Goal: Transaction & Acquisition: Purchase product/service

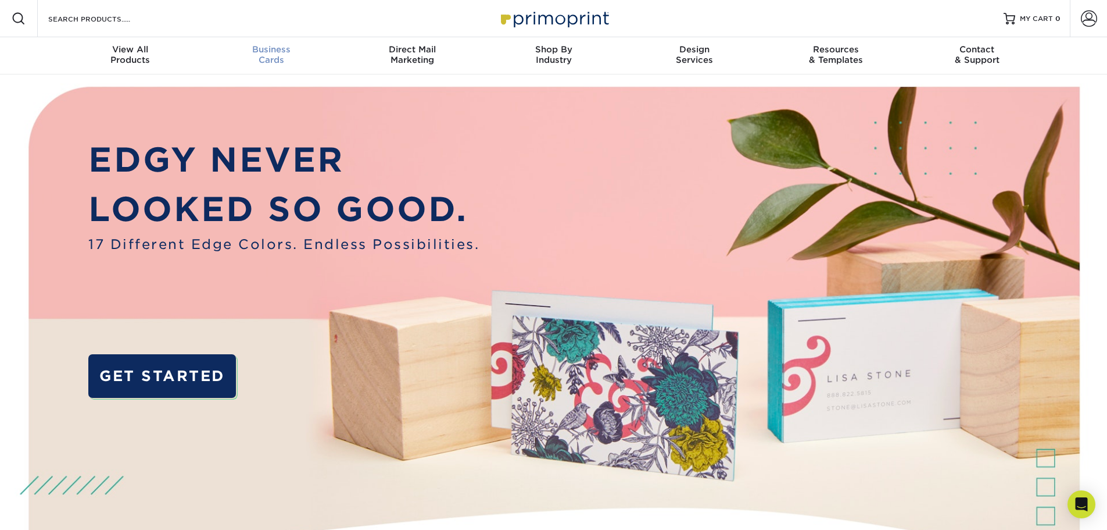
click at [293, 48] on span "Business" at bounding box center [271, 49] width 141 height 10
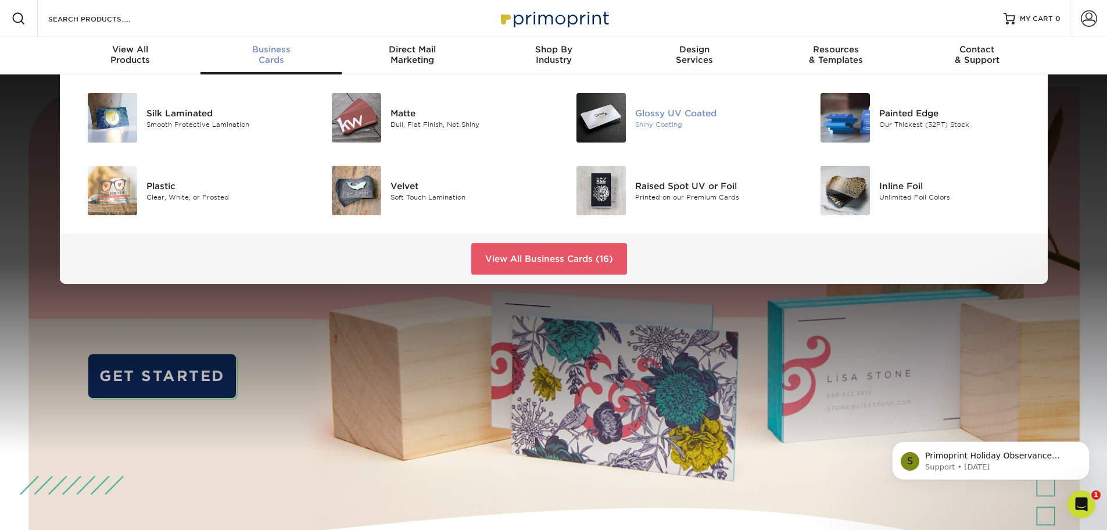
click at [666, 116] on div "Glossy UV Coated" at bounding box center [712, 112] width 154 height 13
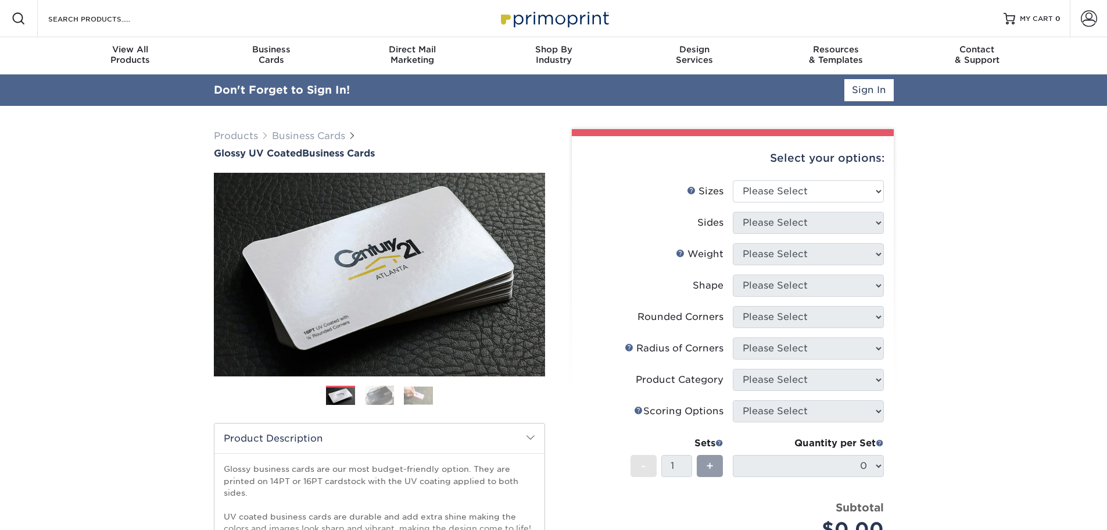
click at [871, 162] on div "Select your options:" at bounding box center [732, 158] width 303 height 44
click at [879, 198] on select "Please Select 1.5" x 3.5" - Mini 1.75" x 3.5" - Mini 2" x 2" - Square 2" x 3" -…" at bounding box center [808, 191] width 151 height 22
select select "2.00x3.50"
click at [733, 180] on select "Please Select 1.5" x 3.5" - Mini 1.75" x 3.5" - Mini 2" x 2" - Square 2" x 3" -…" at bounding box center [808, 191] width 151 height 22
click at [844, 223] on select "Please Select Print Both Sides Print Front Only" at bounding box center [808, 223] width 151 height 22
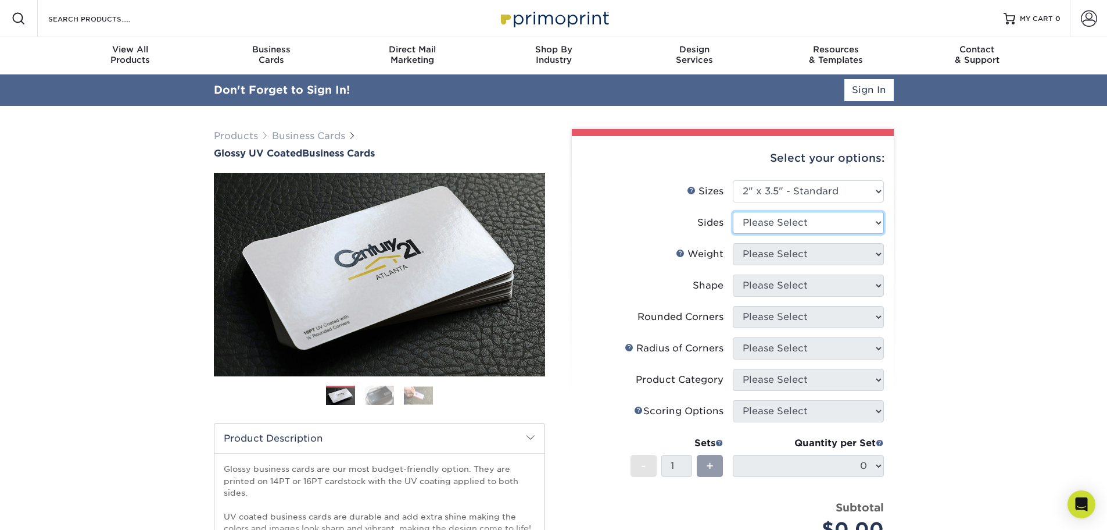
select select "13abbda7-1d64-4f25-8bb2-c179b224825d"
click at [733, 212] on select "Please Select Print Both Sides Print Front Only" at bounding box center [808, 223] width 151 height 22
click at [867, 255] on select "Please Select 16PT 14PT" at bounding box center [808, 254] width 151 height 22
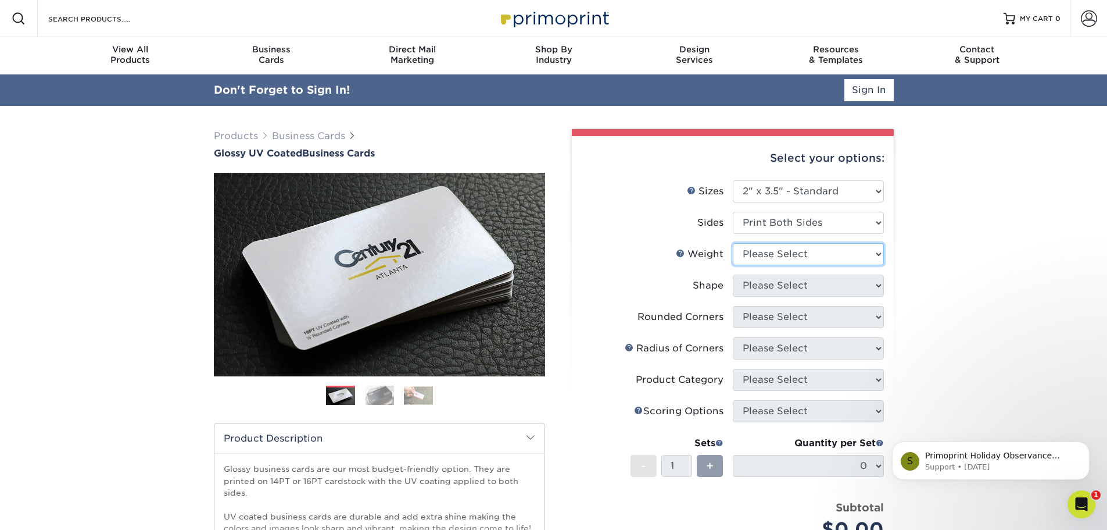
select select "16PT"
click at [733, 243] on select "Please Select 16PT 14PT" at bounding box center [808, 254] width 151 height 22
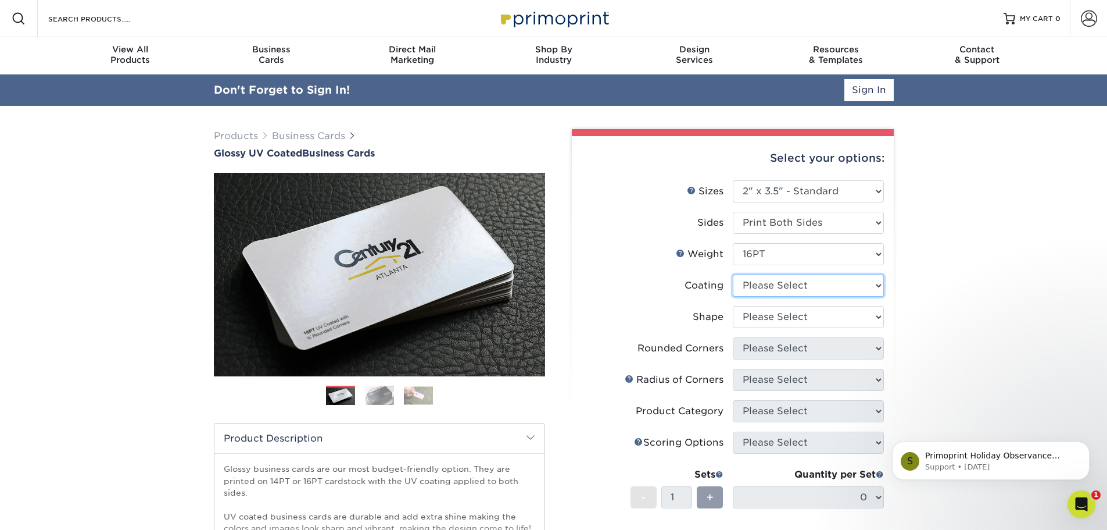
click at [862, 283] on select at bounding box center [808, 285] width 151 height 22
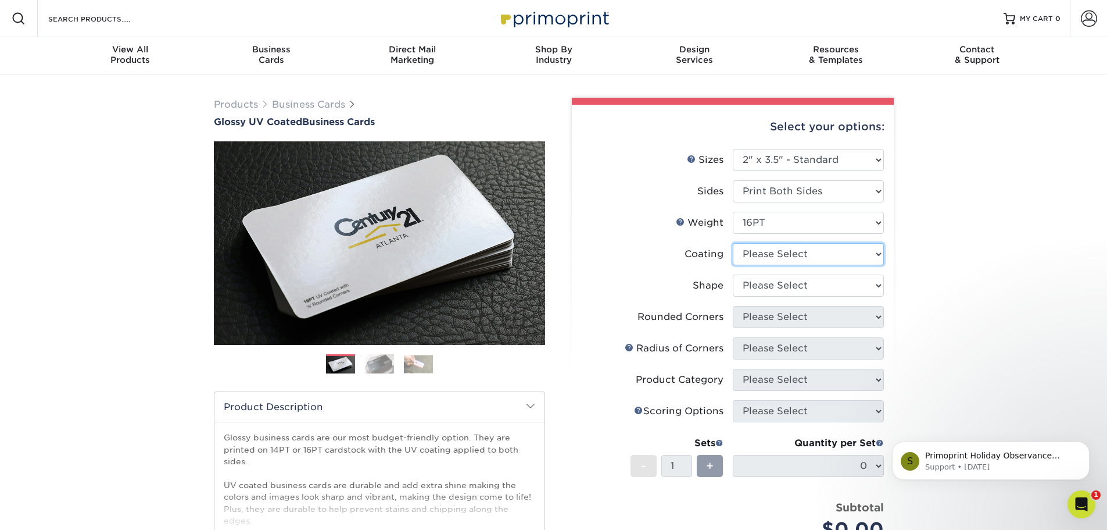
select select "ae367451-b2b8-45df-a344-0f05b6a12993"
click at [733, 243] on select at bounding box center [808, 254] width 151 height 22
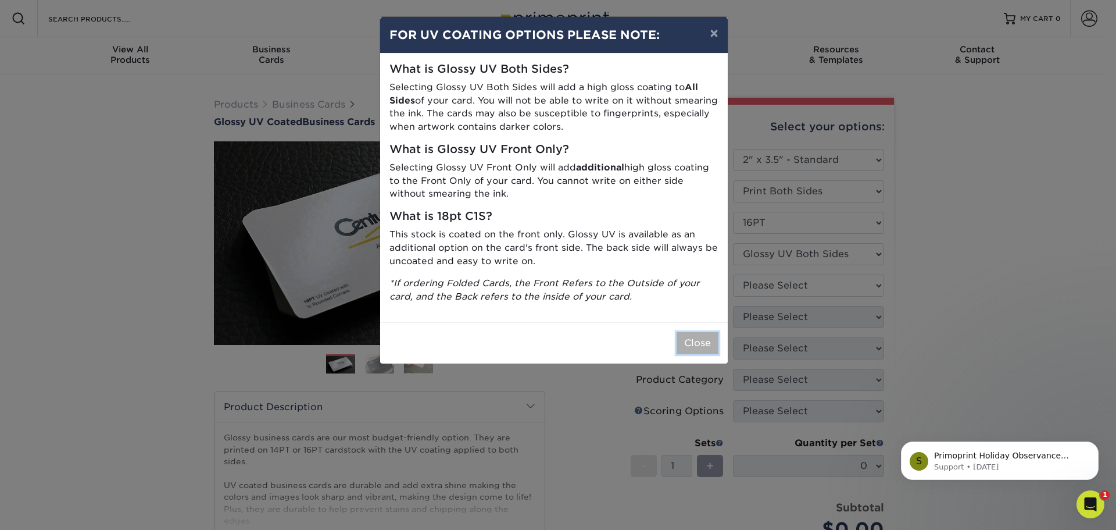
click at [700, 341] on button "Close" at bounding box center [698, 343] width 42 height 22
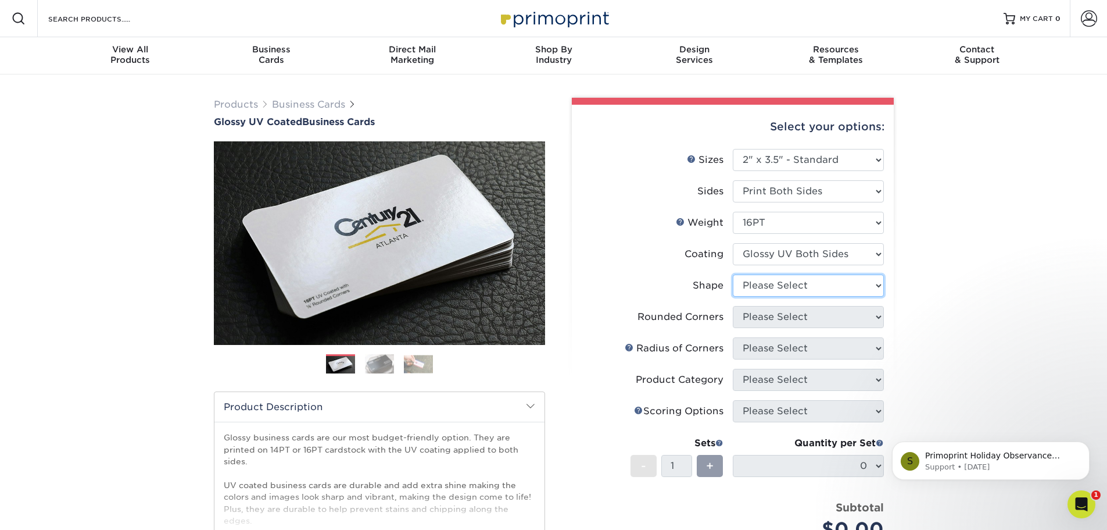
click at [879, 285] on select "Please Select Standard Oval" at bounding box center [808, 285] width 151 height 22
select select "standard"
click at [733, 274] on select "Please Select Standard Oval" at bounding box center [808, 285] width 151 height 22
click at [849, 317] on select "Please Select Yes - Round 2 Corners Yes - Round 4 Corners No" at bounding box center [808, 317] width 151 height 22
select select "0"
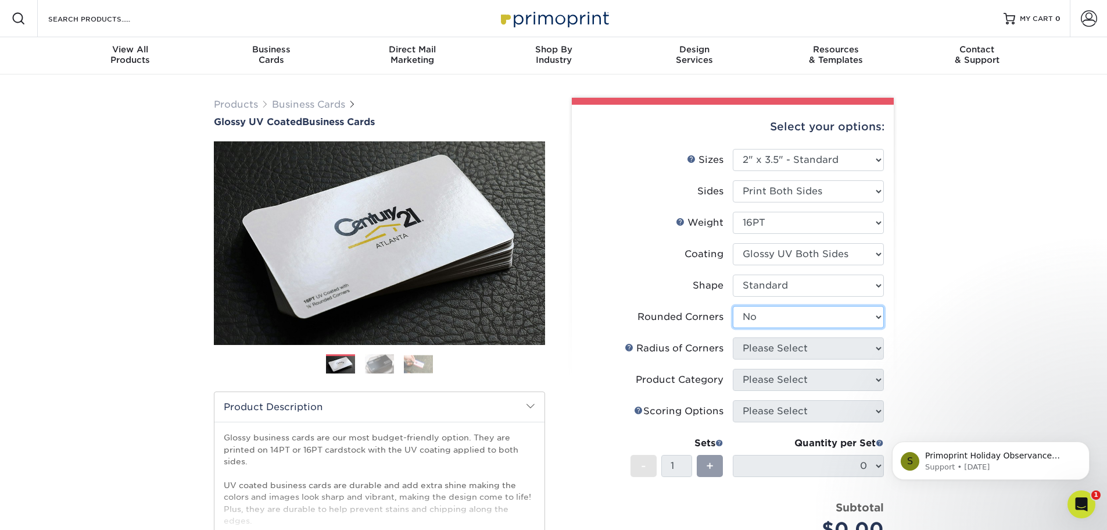
click at [733, 306] on select "Please Select Yes - Round 2 Corners Yes - Round 4 Corners No" at bounding box center [808, 317] width 151 height 22
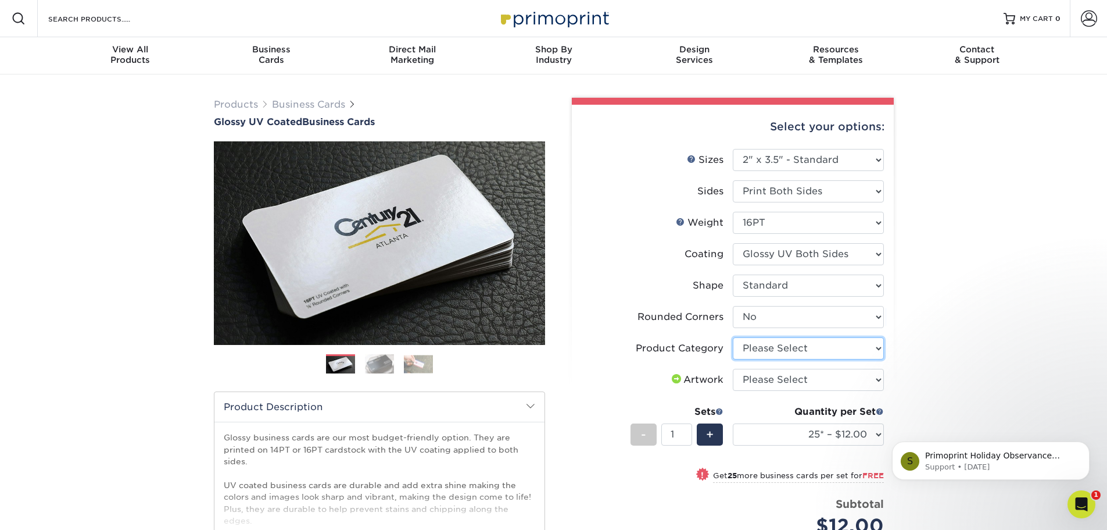
click at [882, 353] on select "Please Select Business Cards" at bounding box center [808, 348] width 151 height 22
select select "3b5148f1-0588-4f88-a218-97bcfdce65c1"
click at [733, 337] on select "Please Select Business Cards" at bounding box center [808, 348] width 151 height 22
click at [856, 388] on select "Please Select I will upload files I need a design - $100" at bounding box center [808, 380] width 151 height 22
select select "upload"
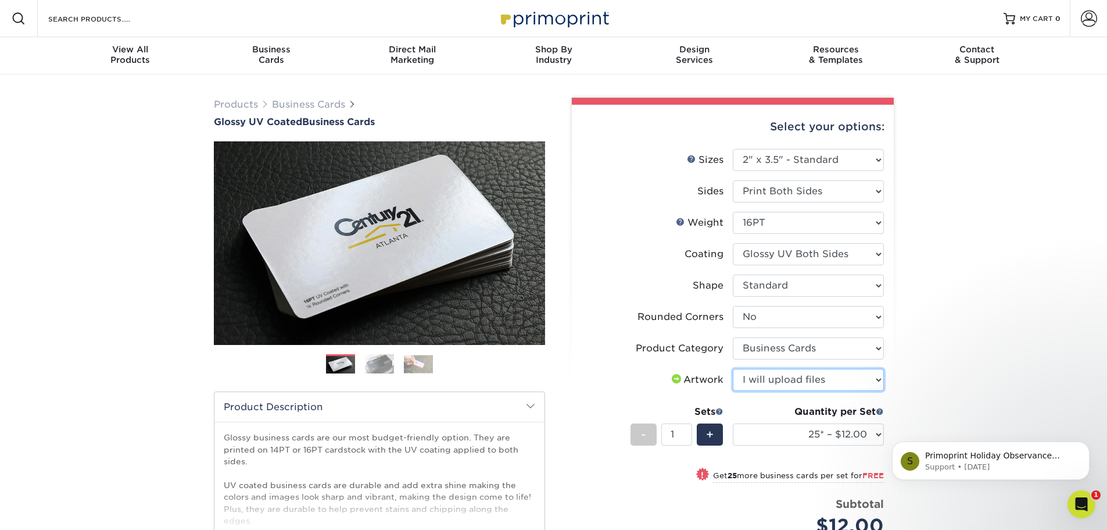
click at [733, 369] on select "Please Select I will upload files I need a design - $100" at bounding box center [808, 380] width 151 height 22
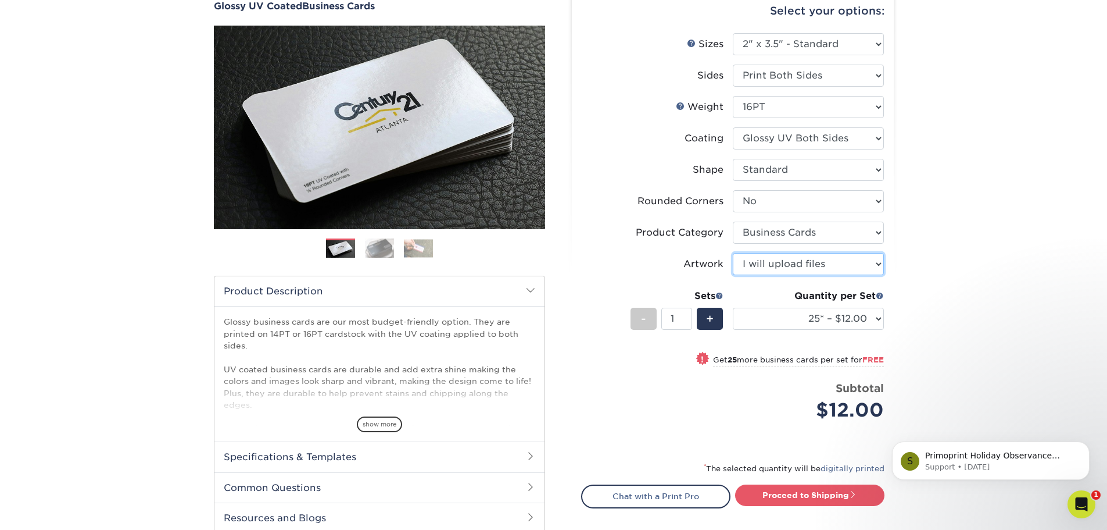
scroll to position [116, 0]
click at [875, 319] on select "25* – $12.00 50* – $12.00 100* – $12.00 250* – $21.00 500 – $42.00 1000 – $53.0…" at bounding box center [808, 318] width 151 height 22
select select "250* – $21.00"
click at [733, 307] on select "25* – $12.00 50* – $12.00 100* – $12.00 250* – $21.00 500 – $42.00 1000 – $53.0…" at bounding box center [808, 318] width 151 height 22
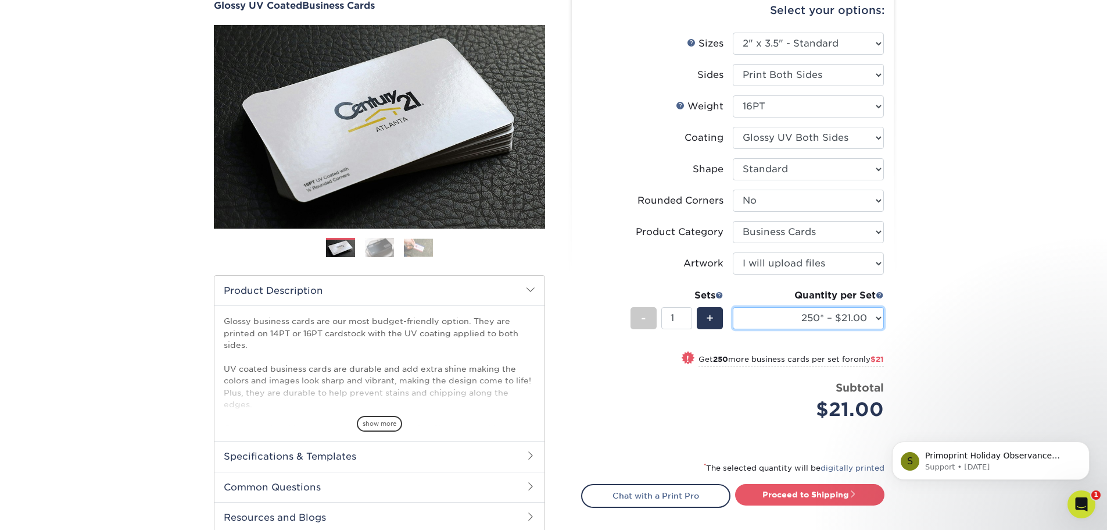
click at [874, 320] on select "25* – $12.00 50* – $12.00 100* – $12.00 250* – $21.00 500 – $42.00 1000 – $53.0…" at bounding box center [808, 318] width 151 height 22
